Goal: Information Seeking & Learning: Check status

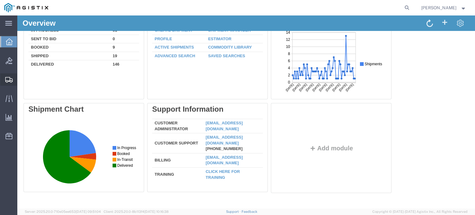
click at [3, 80] on div at bounding box center [8, 79] width 17 height 12
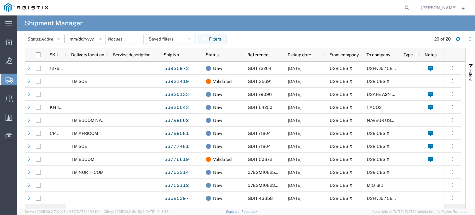
click at [386, 6] on agx-global-search at bounding box center [313, 7] width 198 height 15
click at [411, 7] on icon at bounding box center [407, 7] width 9 height 9
click at [345, 6] on input "search" at bounding box center [309, 7] width 188 height 15
paste input "GDIT-15395"
type input "GDIT-15395"
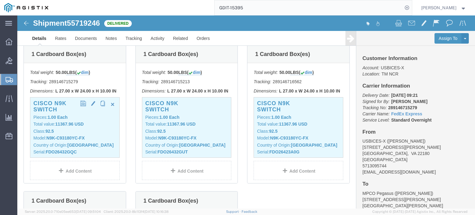
scroll to position [155, 0]
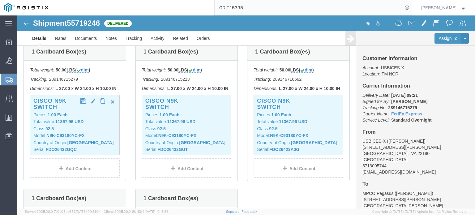
click b "FDO26432GQC"
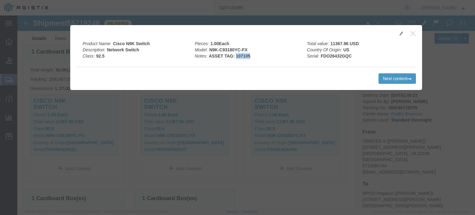
drag, startPoint x: 216, startPoint y: 41, endPoint x: 232, endPoint y: 40, distance: 16.1
click div "Pieces: 1.00 Each Model: N9K-C93180YC-FX Notes: ASSET TAG: 107105"
copy b "107105"
click icon "button"
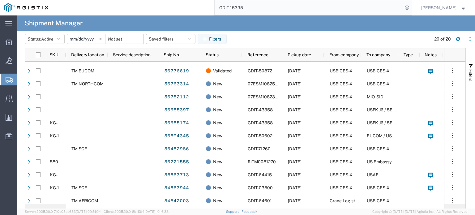
scroll to position [117, 0]
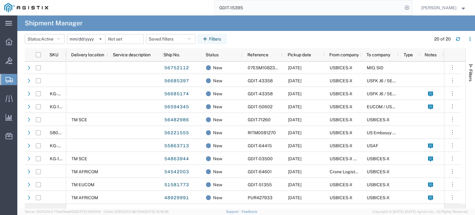
click at [92, 39] on input "[DATE]" at bounding box center [86, 38] width 38 height 9
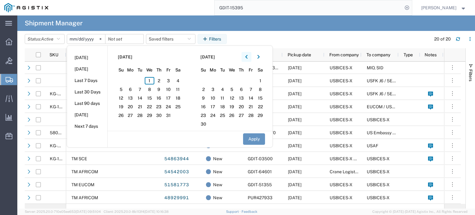
click at [250, 58] on button "button" at bounding box center [246, 57] width 10 height 10
click at [250, 59] on button "button" at bounding box center [246, 57] width 10 height 10
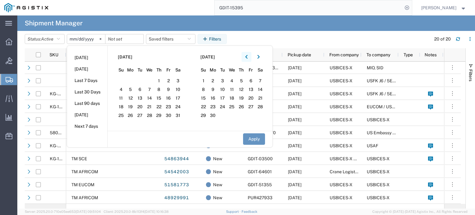
click at [250, 59] on button "button" at bounding box center [246, 57] width 10 height 10
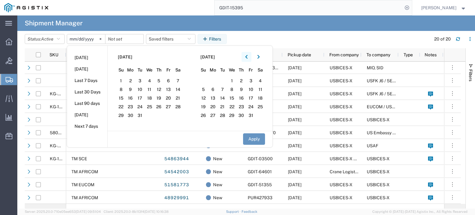
click at [250, 59] on button "button" at bounding box center [246, 57] width 10 height 10
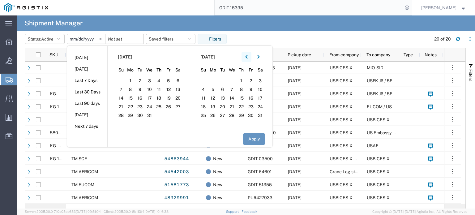
click at [250, 59] on button "button" at bounding box center [246, 57] width 10 height 10
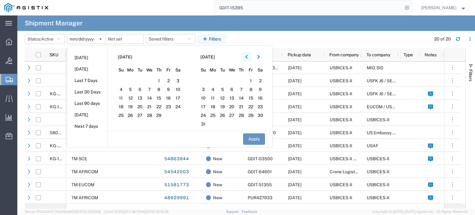
click at [250, 59] on button "button" at bounding box center [246, 57] width 10 height 10
click at [169, 80] on span "1" at bounding box center [169, 80] width 10 height 7
click at [257, 140] on button "Apply" at bounding box center [254, 138] width 22 height 11
type input "[DATE]"
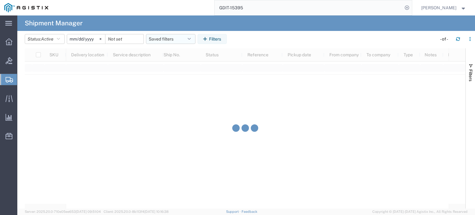
click at [194, 39] on button "Saved filters" at bounding box center [170, 39] width 49 height 10
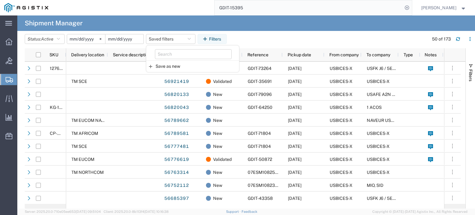
click at [129, 39] on input "date" at bounding box center [124, 38] width 38 height 9
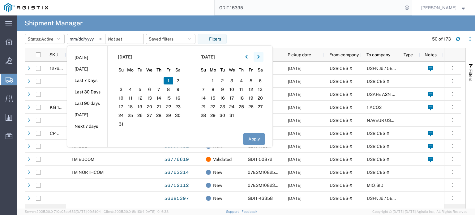
click at [260, 58] on icon "button" at bounding box center [258, 57] width 2 height 4
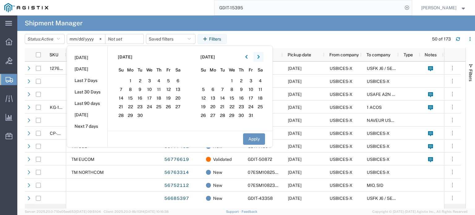
click at [260, 58] on icon "button" at bounding box center [258, 57] width 2 height 4
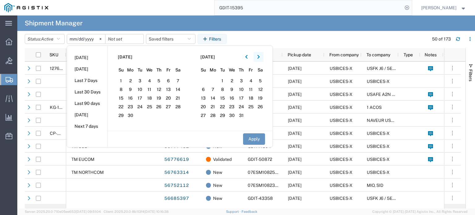
click at [260, 58] on icon "button" at bounding box center [258, 57] width 2 height 4
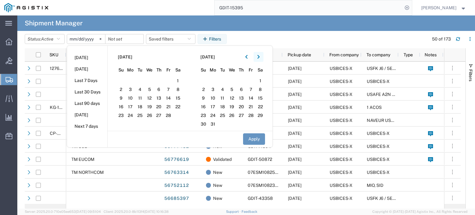
click at [260, 58] on icon "button" at bounding box center [258, 57] width 2 height 4
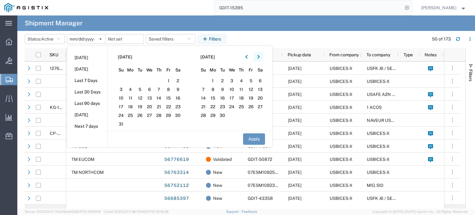
click at [260, 58] on icon "button" at bounding box center [258, 57] width 2 height 4
click at [233, 81] on span "1" at bounding box center [232, 80] width 10 height 7
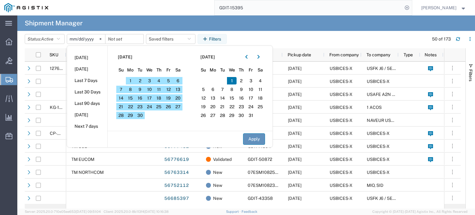
click at [259, 138] on button "Apply" at bounding box center [254, 138] width 22 height 11
type input "[DATE]"
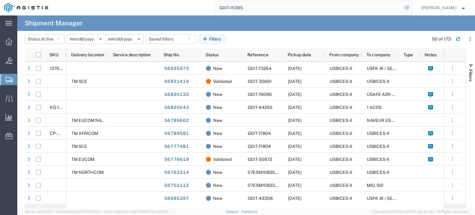
click at [22, 80] on span "Shipments" at bounding box center [19, 79] width 5 height 12
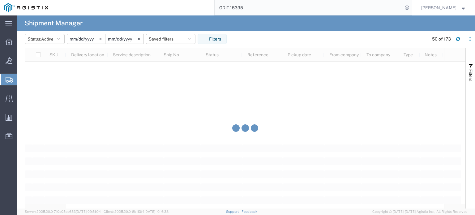
scroll to position [2104, 0]
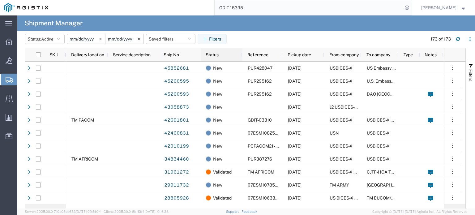
click at [228, 55] on div "Status" at bounding box center [223, 55] width 34 height 10
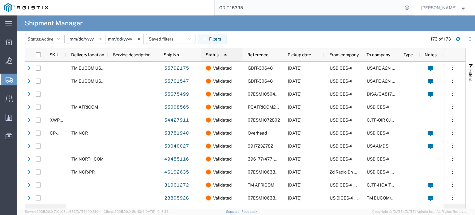
click at [226, 54] on img at bounding box center [225, 55] width 10 height 10
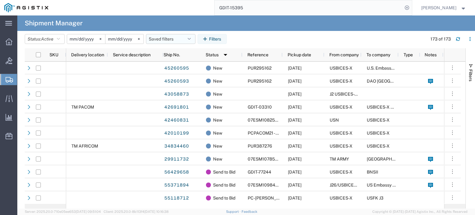
click at [191, 37] on icon "button" at bounding box center [189, 39] width 3 height 4
click at [60, 39] on icon "button" at bounding box center [58, 39] width 3 height 4
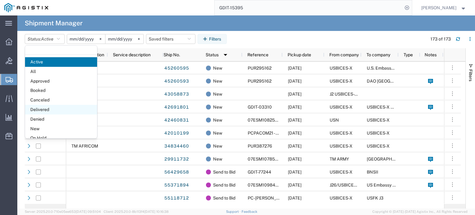
click at [48, 109] on span "Delivered" at bounding box center [61, 110] width 72 height 10
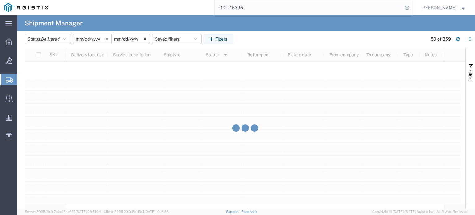
scroll to position [11011, 0]
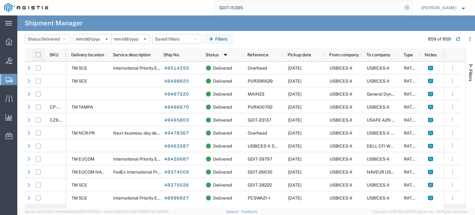
click at [37, 54] on input "checkbox" at bounding box center [38, 54] width 5 height 5
checkbox input "true"
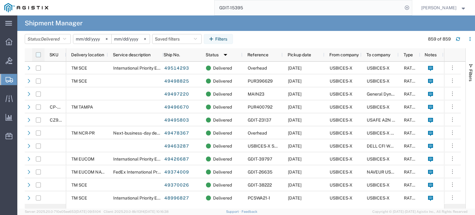
checkbox input "true"
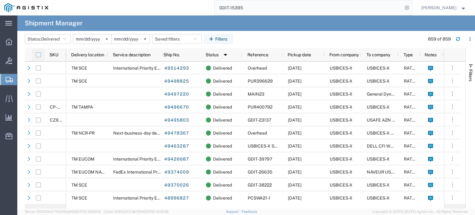
checkbox input "true"
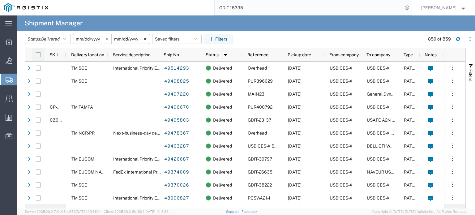
checkbox input "true"
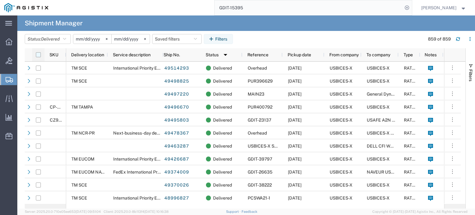
checkbox input "true"
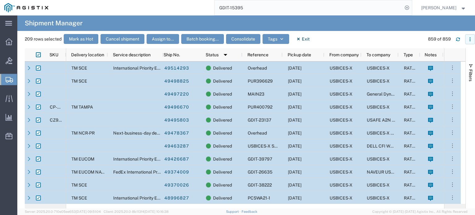
click at [472, 40] on button "button" at bounding box center [470, 39] width 10 height 10
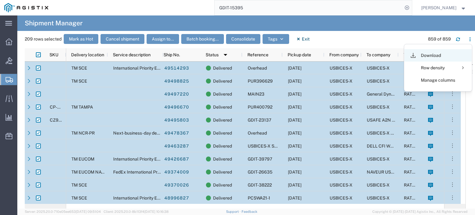
click at [433, 54] on div "Download" at bounding box center [438, 55] width 34 height 12
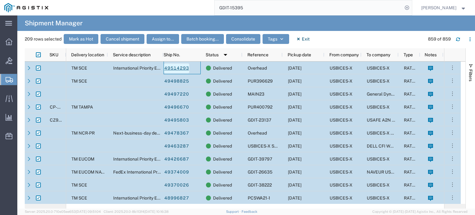
click at [180, 67] on link "49514293" at bounding box center [176, 68] width 25 height 10
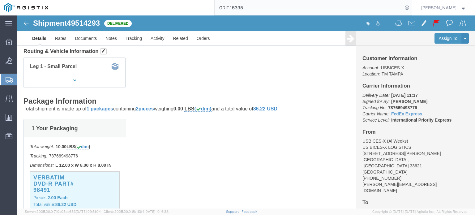
scroll to position [93, 0]
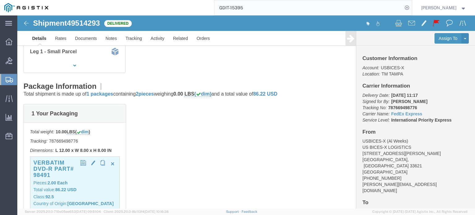
click h3 "Verbatim DVD-R PART# 98491"
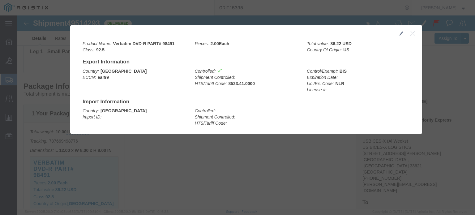
click icon "button"
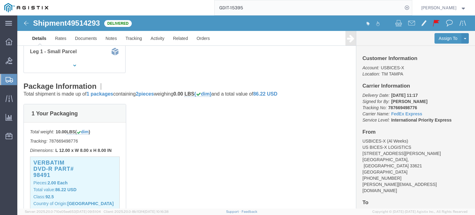
click at [464, 8] on strong "button" at bounding box center [464, 7] width 6 height 2
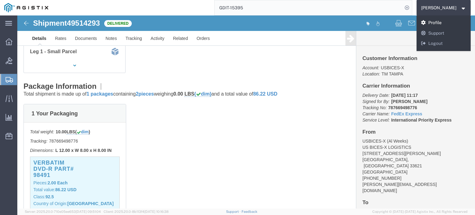
click at [450, 22] on link "Profile" at bounding box center [443, 23] width 54 height 11
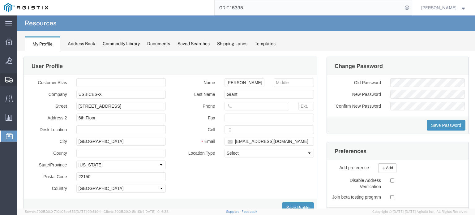
click at [5, 79] on icon at bounding box center [8, 80] width 7 height 6
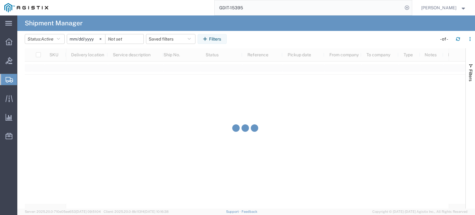
click at [22, 78] on span "Shipments" at bounding box center [19, 79] width 5 height 12
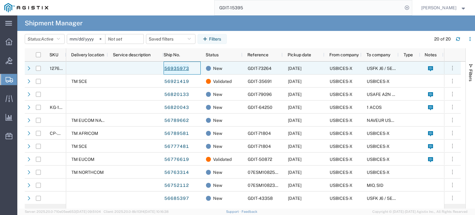
click at [178, 69] on link "56935973" at bounding box center [176, 69] width 25 height 10
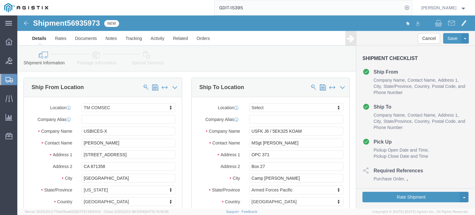
select select "59251"
select select
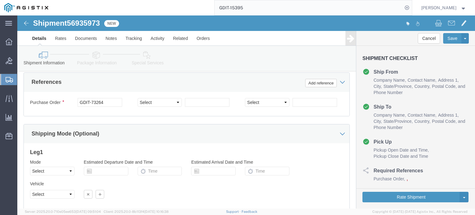
scroll to position [452, 0]
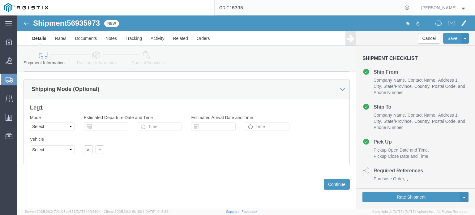
click img
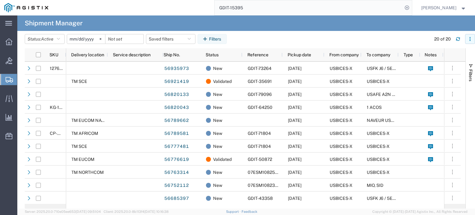
click at [469, 40] on icon "button" at bounding box center [470, 39] width 4 height 4
click at [454, 80] on agx-table-column-manager-action "Manage columns" at bounding box center [438, 80] width 34 height 12
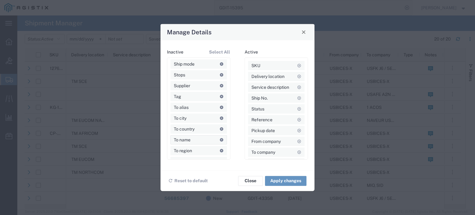
scroll to position [463, 0]
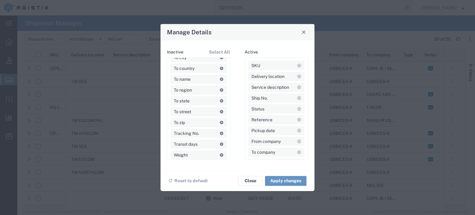
click at [305, 32] on span "Close" at bounding box center [303, 32] width 4 height 4
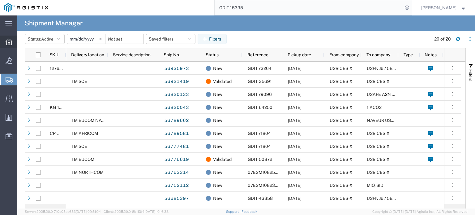
click at [9, 44] on icon at bounding box center [9, 41] width 7 height 7
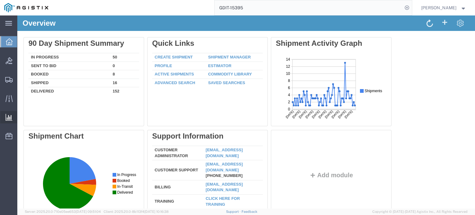
click at [0, 0] on span "Saved Reports" at bounding box center [0, 0] width 0 height 0
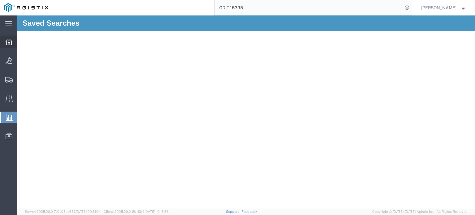
click at [12, 39] on div at bounding box center [8, 42] width 17 height 12
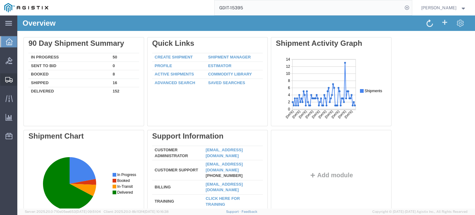
click at [21, 79] on span "Shipments" at bounding box center [19, 79] width 4 height 12
